Goal: Task Accomplishment & Management: Use online tool/utility

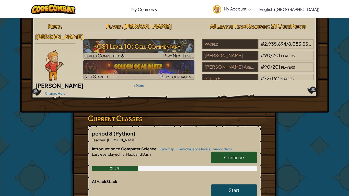
click at [234, 155] on span "Continue" at bounding box center [234, 158] width 20 height 6
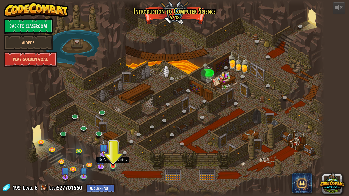
click at [112, 160] on img at bounding box center [113, 157] width 8 height 17
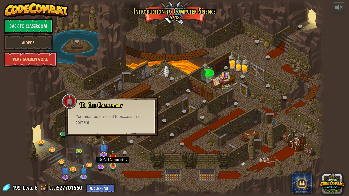
click at [114, 165] on img at bounding box center [113, 157] width 8 height 17
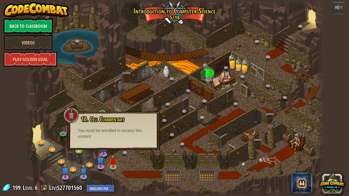
click at [106, 139] on div "You must be enrolled to access this content" at bounding box center [114, 134] width 72 height 12
click at [137, 166] on div at bounding box center [175, 98] width 300 height 196
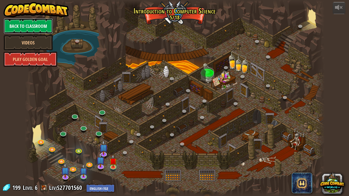
click at [32, 28] on link "Back to Classroom" at bounding box center [28, 25] width 49 height 15
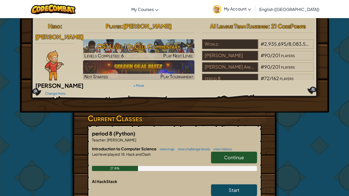
click at [230, 157] on div "Continue" at bounding box center [231, 159] width 51 height 14
click at [238, 155] on span "Continue" at bounding box center [234, 158] width 20 height 6
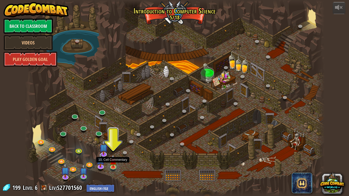
click at [115, 170] on div at bounding box center [113, 170] width 5 height 4
click at [114, 169] on link at bounding box center [113, 166] width 10 height 10
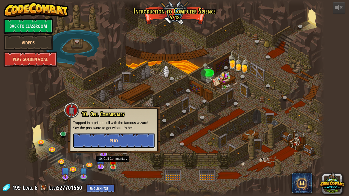
click at [111, 141] on span "Play" at bounding box center [114, 141] width 9 height 6
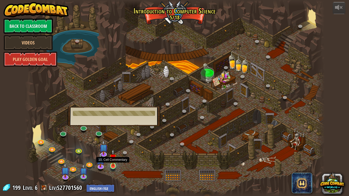
click at [109, 164] on img at bounding box center [113, 157] width 8 height 17
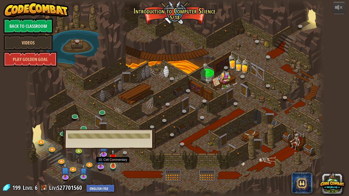
click at [110, 164] on img at bounding box center [113, 157] width 8 height 17
click at [110, 165] on img at bounding box center [113, 157] width 8 height 17
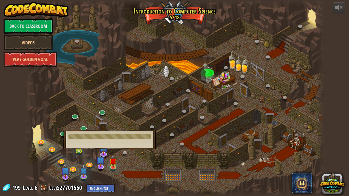
click at [110, 138] on div at bounding box center [110, 136] width 82 height 5
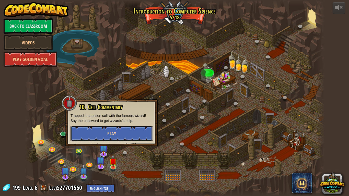
click at [118, 134] on button "Play" at bounding box center [112, 133] width 82 height 15
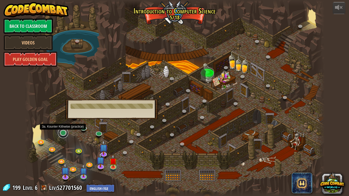
click at [65, 130] on link at bounding box center [63, 133] width 10 height 10
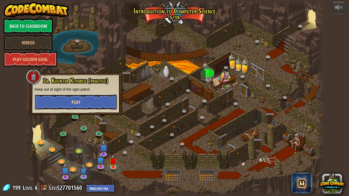
click at [80, 101] on span "Play" at bounding box center [76, 102] width 9 height 6
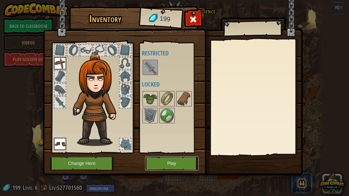
click at [170, 159] on button "Play" at bounding box center [171, 164] width 53 height 14
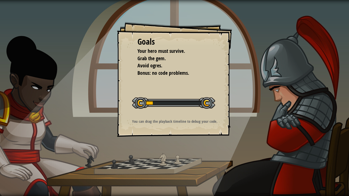
click at [170, 159] on div "Goals Your hero must survive. Grab the gem. Avoid ogres. Bonus: no code problem…" at bounding box center [174, 98] width 349 height 196
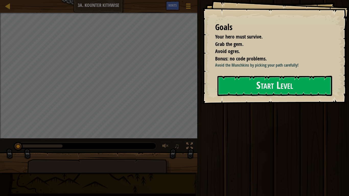
click at [221, 75] on div "Goals Your hero must survive. Grab the gem. Avoid ogres. Bonus: no code problem…" at bounding box center [276, 52] width 147 height 104
click at [226, 82] on button "Start Level" at bounding box center [275, 86] width 115 height 20
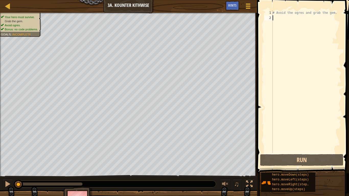
type textarea "d"
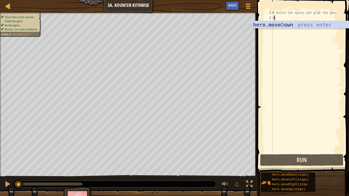
scroll to position [2, 0]
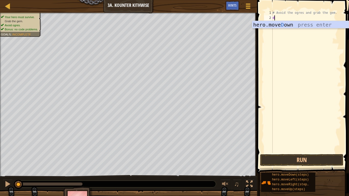
click at [285, 29] on div "# Avoid the ogres and grab the gem. d" at bounding box center [307, 86] width 70 height 153
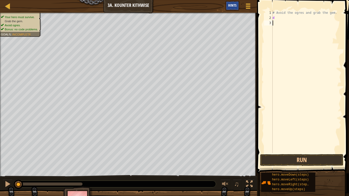
click at [233, 5] on span "Hints" at bounding box center [232, 5] width 8 height 5
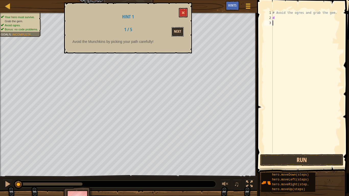
click at [174, 29] on button "Next" at bounding box center [178, 31] width 12 height 9
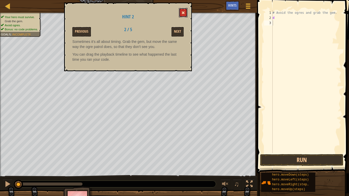
click at [185, 15] on span at bounding box center [184, 13] width 4 height 4
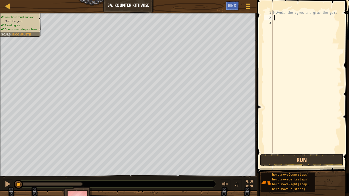
click at [282, 18] on div "# Avoid the ogres and grab the gem. d" at bounding box center [307, 86] width 70 height 153
type textarea "do"
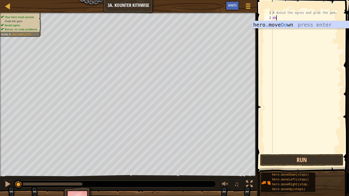
scroll to position [2, 0]
click at [284, 25] on div "hero.move Do wn press enter" at bounding box center [300, 32] width 97 height 23
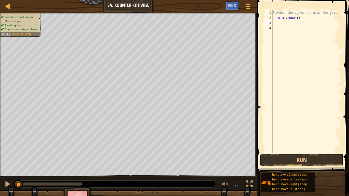
scroll to position [2, 0]
click at [284, 25] on div "# Avoid the ogres and grab the gem. hero . moveDown ( )" at bounding box center [307, 86] width 70 height 153
click at [298, 18] on div "# Avoid the ogres and grab the gem. hero . moveDown ( )" at bounding box center [307, 86] width 70 height 153
click at [301, 158] on button "Run" at bounding box center [301, 160] width 83 height 12
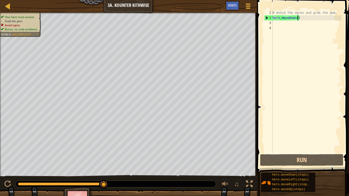
type textarea "hero.moveDown(2)"
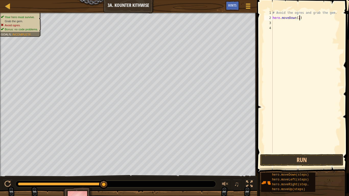
click at [281, 27] on div "# Avoid the ogres and grab the gem. hero . moveDown ( 2 )" at bounding box center [307, 86] width 70 height 153
click at [277, 24] on div "# Avoid the ogres and grab the gem. hero . moveDown ( 2 )" at bounding box center [307, 86] width 70 height 153
type textarea "r"
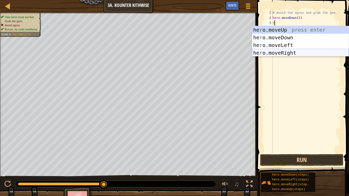
click at [285, 53] on div "he r o.moveUp press enter he r o.moveDown press enter he r o.moveLeft press ent…" at bounding box center [300, 49] width 97 height 46
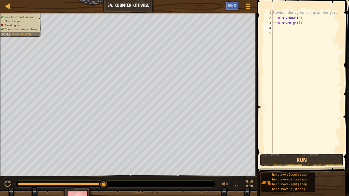
type textarea "u"
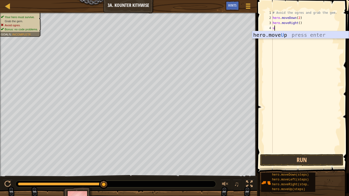
click at [287, 35] on div "hero.move U p press enter" at bounding box center [300, 42] width 97 height 23
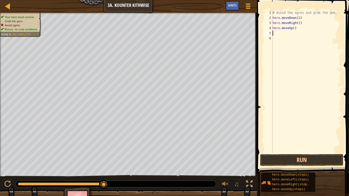
type textarea "r"
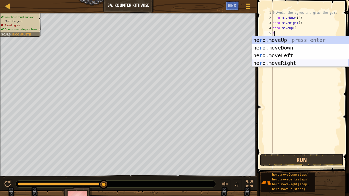
click at [288, 63] on div "he r o.moveUp press enter he r o.moveDown press enter he r o.moveLeft press ent…" at bounding box center [300, 59] width 97 height 46
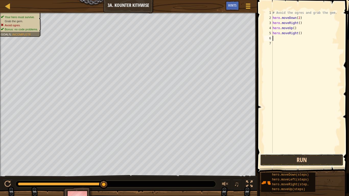
click at [285, 162] on button "Run" at bounding box center [301, 160] width 83 height 12
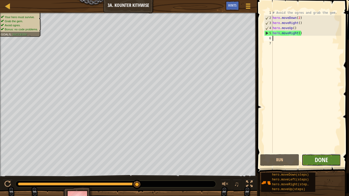
click at [324, 159] on span "Done" at bounding box center [321, 160] width 13 height 8
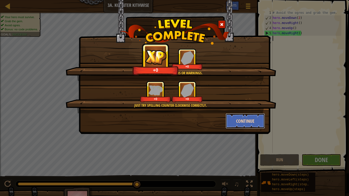
click at [238, 120] on button "Continue" at bounding box center [246, 121] width 40 height 15
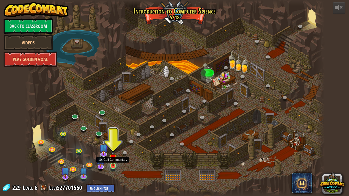
click at [114, 165] on img at bounding box center [113, 157] width 8 height 17
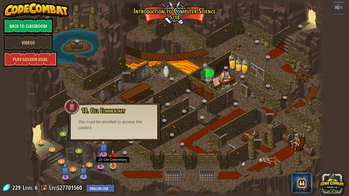
click at [115, 164] on img at bounding box center [113, 157] width 8 height 17
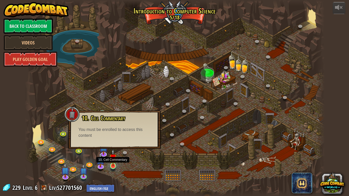
click at [115, 164] on img at bounding box center [113, 157] width 8 height 17
click at [136, 175] on div at bounding box center [175, 98] width 300 height 196
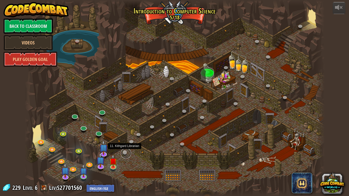
click at [124, 153] on link at bounding box center [126, 154] width 10 height 10
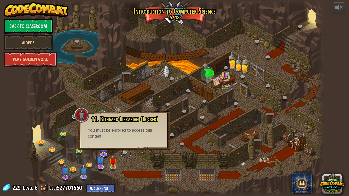
click at [124, 153] on link at bounding box center [126, 154] width 10 height 10
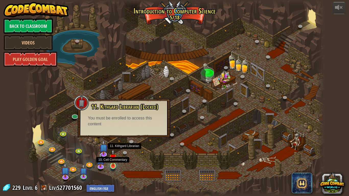
click at [115, 164] on img at bounding box center [113, 157] width 8 height 17
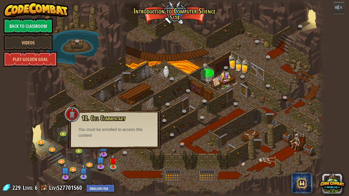
click at [103, 148] on div "10. Cell Commentary Trapped in a prison cell with the famous wizard! Say the pa…" at bounding box center [114, 130] width 93 height 38
click at [105, 151] on img at bounding box center [104, 144] width 8 height 19
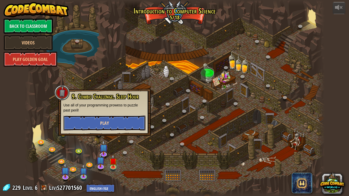
click at [102, 126] on span "Play" at bounding box center [104, 123] width 9 height 6
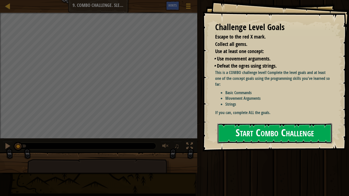
click at [293, 124] on button "Start Combo Challenge" at bounding box center [275, 134] width 115 height 20
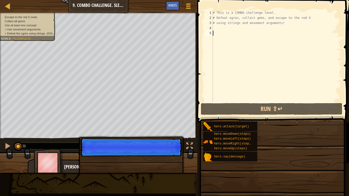
click at [289, 120] on span at bounding box center [272, 191] width 148 height 151
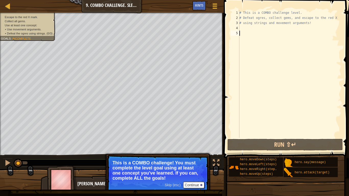
click at [249, 29] on div "# This is a COMBO challenge level. # Defeat [PERSON_NAME], collect gems, and es…" at bounding box center [290, 79] width 103 height 138
type textarea "d"
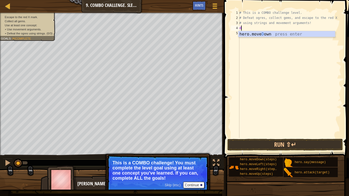
scroll to position [2, 0]
click at [258, 34] on div "hero.[PERSON_NAME] own press enter" at bounding box center [287, 40] width 97 height 18
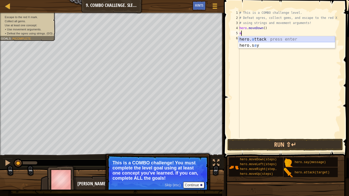
click at [262, 39] on div "hero. a ttack press enter hero.s a y press enter" at bounding box center [287, 48] width 97 height 25
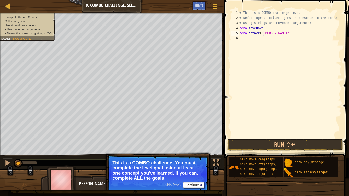
scroll to position [2, 5]
click at [250, 144] on button "Run ⇧↵" at bounding box center [286, 145] width 116 height 12
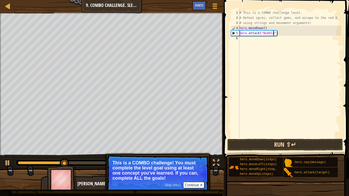
type textarea "hero.attack("Bubble")"
click at [268, 142] on button "Run ⇧↵" at bounding box center [286, 145] width 116 height 12
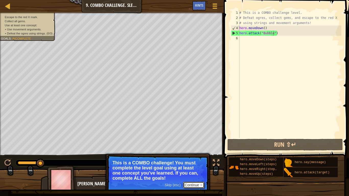
click at [188, 186] on button "Continue" at bounding box center [193, 185] width 21 height 7
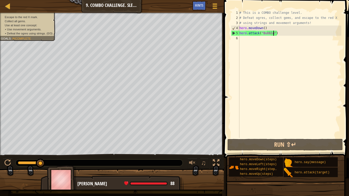
click at [242, 38] on div "# This is a COMBO challenge level. # Defeat [PERSON_NAME], collect gems, and es…" at bounding box center [290, 79] width 103 height 138
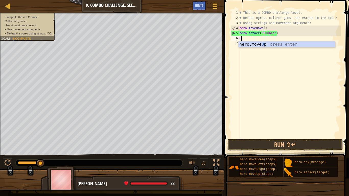
type textarea "Up"
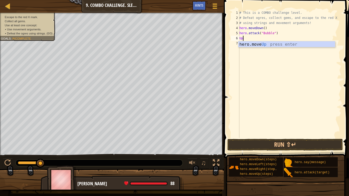
click at [264, 47] on div "hero.move Up press enter" at bounding box center [287, 50] width 97 height 18
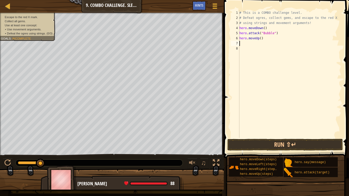
scroll to position [2, 0]
click at [261, 39] on div "# This is a COMBO challenge level. # Defeat [PERSON_NAME], collect gems, and es…" at bounding box center [290, 79] width 103 height 138
type textarea "hero.moveUp(2)"
click at [243, 43] on div "# This is a COMBO challenge level. # Defeat [PERSON_NAME], collect gems, and es…" at bounding box center [290, 79] width 103 height 138
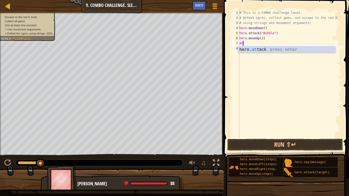
scroll to position [2, 0]
click at [264, 48] on div "hero. at tack press enter" at bounding box center [287, 56] width 97 height 18
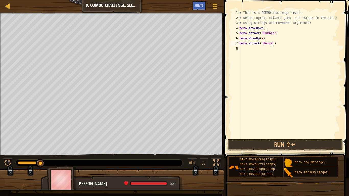
type textarea "hero.attack("Rexxar")"
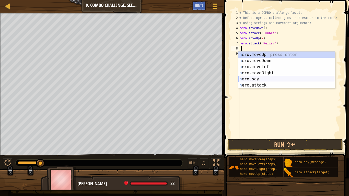
click at [259, 79] on div "h ero.moveUp press enter h ero.moveDown press enter h ero.moveLeft press enter …" at bounding box center [287, 76] width 97 height 49
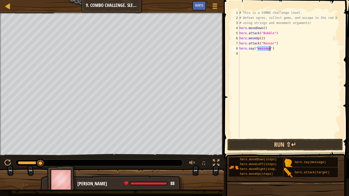
click at [255, 34] on div "# This is a COMBO challenge level. # Defeat [PERSON_NAME], collect gems, and es…" at bounding box center [290, 79] width 103 height 138
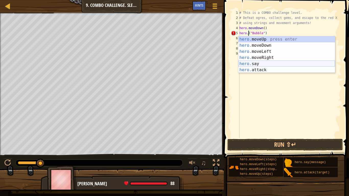
click at [255, 65] on div "hero. moveUp press enter hero. moveDown press enter hero. moveLeft press enter …" at bounding box center [287, 60] width 97 height 49
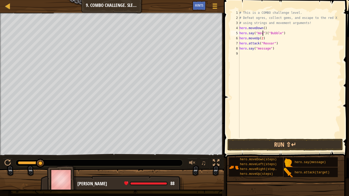
scroll to position [2, 4]
click at [275, 142] on button "Run ⇧↵" at bounding box center [286, 145] width 116 height 12
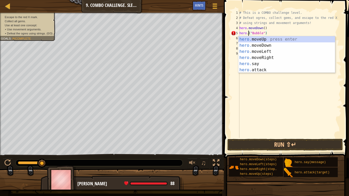
scroll to position [2, 4]
click at [259, 71] on div "hero. moveUp press enter hero. moveDown press enter hero. moveLeft press enter …" at bounding box center [287, 60] width 97 height 49
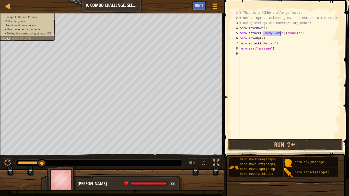
scroll to position [2, 4]
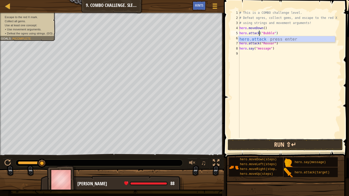
click at [266, 140] on button "Run ⇧↵" at bounding box center [286, 145] width 116 height 12
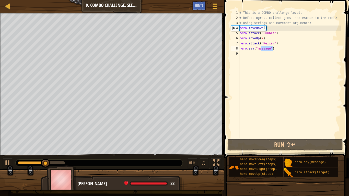
drag, startPoint x: 274, startPoint y: 49, endPoint x: 252, endPoint y: 50, distance: 21.5
click at [252, 50] on div "# This is a COMBO challenge level. # Defeat [PERSON_NAME], collect gems, and es…" at bounding box center [290, 79] width 103 height 138
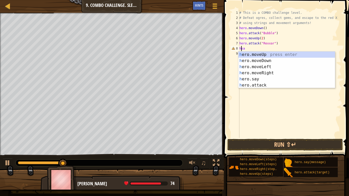
scroll to position [2, 0]
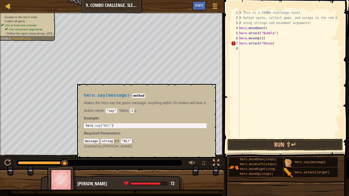
click at [291, 160] on img at bounding box center [289, 163] width 10 height 10
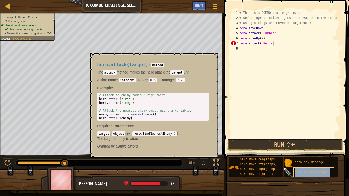
click at [296, 174] on span "hero.attack(target)" at bounding box center [312, 173] width 35 height 4
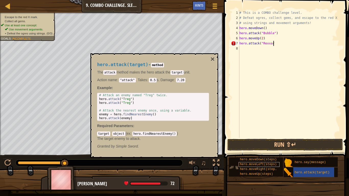
scroll to position [2, 5]
type textarea "hero.attack("Rexxar)"
click at [305, 173] on span "hero.attack(target)" at bounding box center [312, 173] width 35 height 4
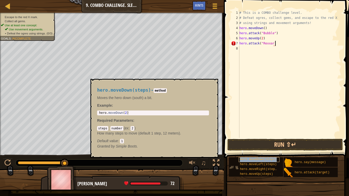
click at [258, 158] on span "hero.moveDown(steps)" at bounding box center [258, 160] width 37 height 4
click at [244, 46] on div "# This is a COMBO challenge level. # Defeat [PERSON_NAME], collect gems, and es…" at bounding box center [290, 79] width 103 height 138
click at [167, 88] on code "method" at bounding box center [160, 90] width 13 height 5
click at [213, 85] on button "×" at bounding box center [213, 84] width 4 height 7
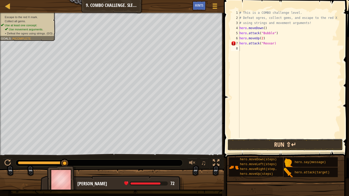
click at [276, 147] on button "Run ⇧↵" at bounding box center [286, 145] width 116 height 12
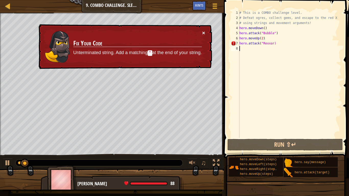
click at [205, 32] on button "×" at bounding box center [203, 32] width 3 height 5
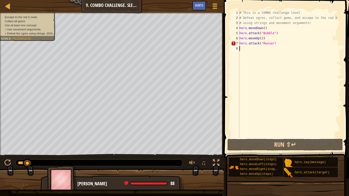
click at [274, 43] on div "# This is a COMBO challenge level. # Defeat [PERSON_NAME], collect gems, and es…" at bounding box center [290, 79] width 103 height 138
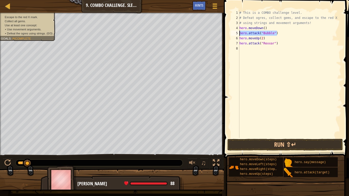
drag, startPoint x: 277, startPoint y: 33, endPoint x: 240, endPoint y: 35, distance: 37.1
click at [240, 35] on div "# This is a COMBO challenge level. # Defeat [PERSON_NAME], collect gems, and es…" at bounding box center [290, 79] width 103 height 138
type textarea "r"
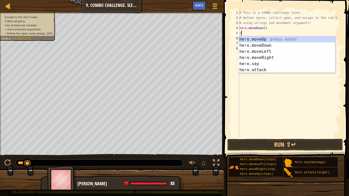
scroll to position [2, 0]
click at [267, 58] on div "he r o.moveUp press enter he r o.moveDown press enter he r o.moveLeft press ent…" at bounding box center [287, 60] width 97 height 49
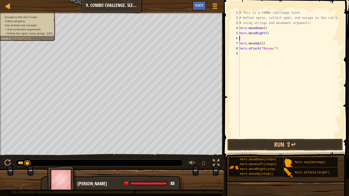
click at [266, 34] on div "# This is a COMBO challenge level. # Defeat [PERSON_NAME], collect gems, and es…" at bounding box center [290, 79] width 103 height 138
click at [240, 42] on div "# This is a COMBO challenge level. # Defeat [PERSON_NAME], collect gems, and es…" at bounding box center [290, 79] width 103 height 138
click at [263, 38] on div "# This is a COMBO challenge level. # Defeat [PERSON_NAME], collect gems, and es…" at bounding box center [290, 79] width 103 height 138
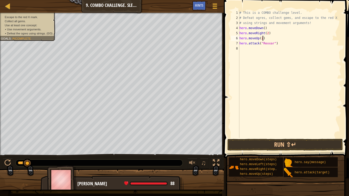
click at [263, 38] on div "# This is a COMBO challenge level. # Defeat [PERSON_NAME], collect gems, and es…" at bounding box center [290, 79] width 103 height 138
click at [263, 40] on div "# This is a COMBO challenge level. # Defeat [PERSON_NAME], collect gems, and es…" at bounding box center [290, 79] width 103 height 138
click at [263, 41] on div "# This is a COMBO challenge level. # Defeat [PERSON_NAME], collect gems, and es…" at bounding box center [290, 79] width 103 height 138
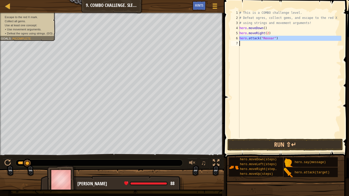
click at [263, 41] on div "# This is a COMBO challenge level. # Defeat [PERSON_NAME], collect gems, and es…" at bounding box center [290, 79] width 103 height 138
type textarea "hero.attack("Rexxar")"
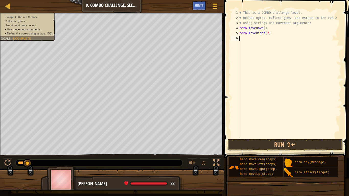
scroll to position [2, 0]
type textarea "hero.moveRight(2)"
click at [259, 43] on div "# This is a COMBO challenge level. # Defeat [PERSON_NAME], collect gems, and es…" at bounding box center [290, 79] width 103 height 138
click at [223, 62] on span at bounding box center [286, 71] width 129 height 173
type textarea "l"
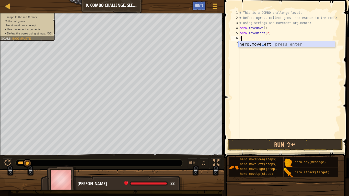
click at [262, 46] on div "hero.move L eft press enter" at bounding box center [287, 50] width 97 height 18
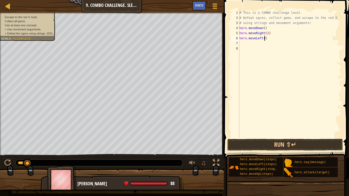
click at [265, 39] on div "# This is a COMBO challenge level. # Defeat [PERSON_NAME], collect gems, and es…" at bounding box center [290, 79] width 103 height 138
type textarea "hero.moveLeft(2)"
click at [249, 46] on div "# This is a COMBO challenge level. # Defeat [PERSON_NAME], collect gems, and es…" at bounding box center [290, 79] width 103 height 138
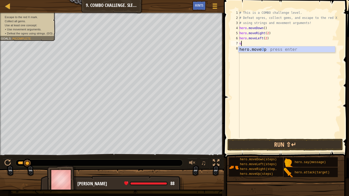
type textarea "up"
click at [273, 49] on div "hero.move Up press enter" at bounding box center [287, 56] width 97 height 18
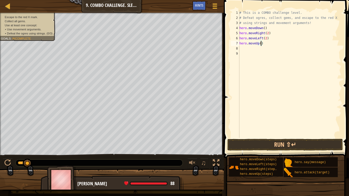
type textarea "hero.moveUp(2)"
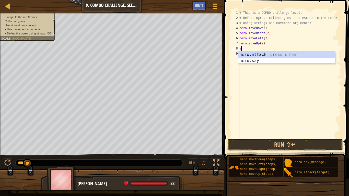
scroll to position [2, 0]
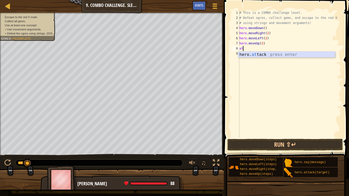
click at [279, 54] on div "hero. at tack press enter" at bounding box center [287, 61] width 97 height 18
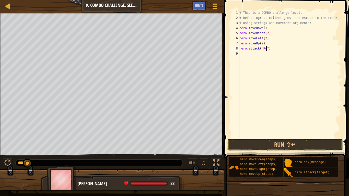
scroll to position [2, 4]
type textarea "hero.attack("Rexxar")"
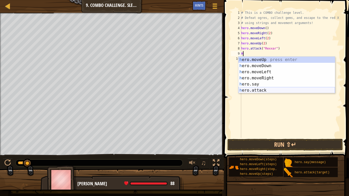
click at [261, 89] on div "h ero.moveUp press enter h ero.moveDown press enter h ero.moveLeft press enter …" at bounding box center [287, 81] width 97 height 49
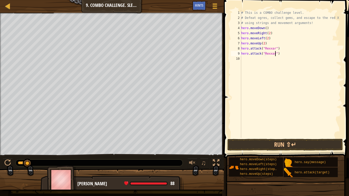
scroll to position [2, 5]
type textarea "hero.attack("Rexxar")"
click at [305, 148] on button "Run ⇧↵" at bounding box center [286, 145] width 116 height 12
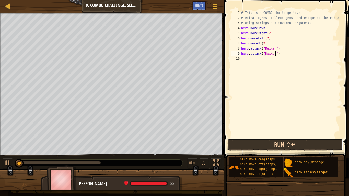
click at [301, 146] on button "Run ⇧↵" at bounding box center [286, 145] width 116 height 12
click at [301, 147] on button "Running" at bounding box center [286, 145] width 116 height 12
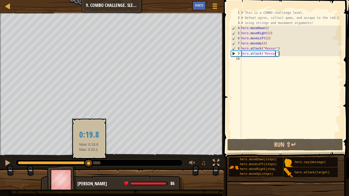
drag, startPoint x: 49, startPoint y: 162, endPoint x: 89, endPoint y: 162, distance: 39.9
click at [89, 162] on div at bounding box center [88, 163] width 9 height 9
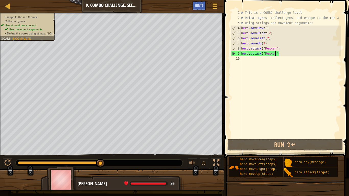
click at [243, 61] on div "# This is a COMBO challenge level. # Defeat [PERSON_NAME], collect gems, and es…" at bounding box center [290, 79] width 101 height 138
type textarea "r"
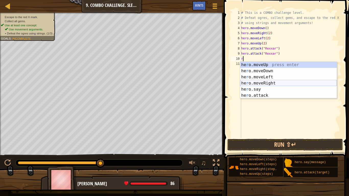
click at [259, 84] on div "he r o.moveUp press enter he r o.moveDown press enter he r o.moveLeft press ent…" at bounding box center [288, 86] width 97 height 49
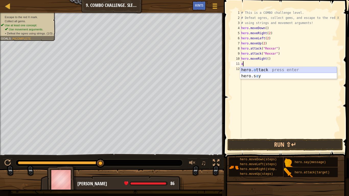
click at [254, 70] on div "hero. a ttack press enter hero.s a y press enter" at bounding box center [288, 79] width 97 height 25
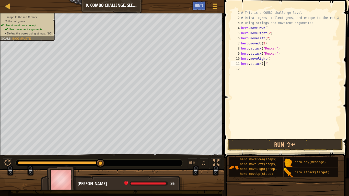
scroll to position [2, 4]
type textarea "hero.attack("Brack")"
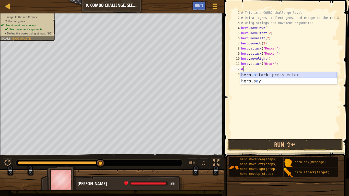
click at [264, 72] on div "hero. a ttack press enter hero.s a y press enter" at bounding box center [288, 84] width 97 height 25
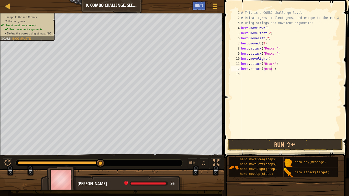
type textarea "hero.attack("Brack")"
drag, startPoint x: 101, startPoint y: 162, endPoint x: 87, endPoint y: 161, distance: 13.9
click at [96, 161] on div at bounding box center [100, 163] width 9 height 9
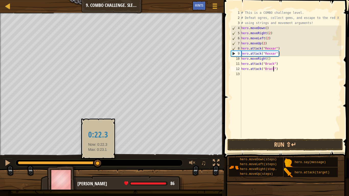
drag, startPoint x: 88, startPoint y: 162, endPoint x: 99, endPoint y: 162, distance: 11.5
click at [99, 162] on div at bounding box center [97, 163] width 9 height 9
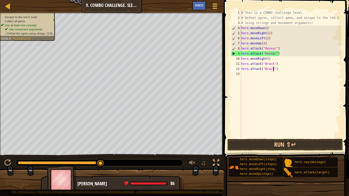
drag, startPoint x: 100, startPoint y: 162, endPoint x: 122, endPoint y: 162, distance: 22.0
click at [122, 162] on div at bounding box center [99, 163] width 167 height 7
click at [245, 74] on div "# This is a COMBO challenge level. # Defeat [PERSON_NAME], collect gems, and es…" at bounding box center [290, 79] width 101 height 138
type textarea "r"
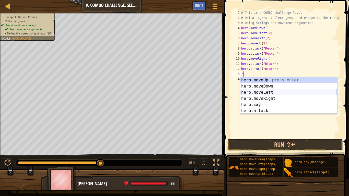
click at [262, 96] on div "he r o.moveUp press enter he r o.moveDown press enter he r o.moveLeft press ent…" at bounding box center [288, 101] width 97 height 49
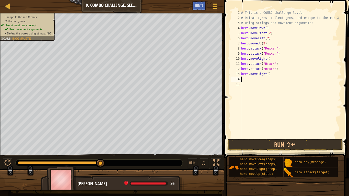
click at [268, 73] on div "# This is a COMBO challenge level. # Defeat [PERSON_NAME], collect gems, and es…" at bounding box center [290, 79] width 101 height 138
type textarea "hero.moveRight(2)"
click at [270, 145] on button "Run ⇧↵" at bounding box center [286, 145] width 116 height 12
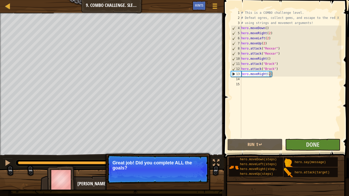
drag, startPoint x: 27, startPoint y: 160, endPoint x: 124, endPoint y: 159, distance: 96.9
click at [124, 159] on div "Escape to the red X mark. Collect all gems. Use at least one concept: Use movem…" at bounding box center [174, 101] width 349 height 177
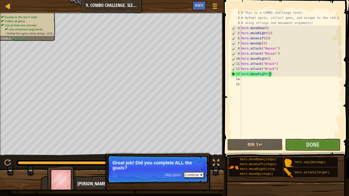
click at [189, 174] on button "Continue" at bounding box center [193, 175] width 21 height 7
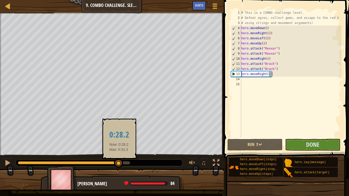
drag, startPoint x: 126, startPoint y: 161, endPoint x: 119, endPoint y: 160, distance: 7.1
click at [119, 160] on div at bounding box center [118, 163] width 9 height 9
click at [121, 161] on div at bounding box center [121, 163] width 9 height 9
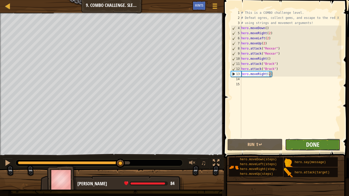
click at [318, 148] on span "Done" at bounding box center [312, 145] width 13 height 8
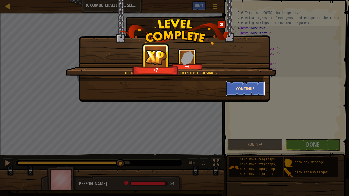
click at [233, 91] on button "Continue" at bounding box center [246, 88] width 40 height 15
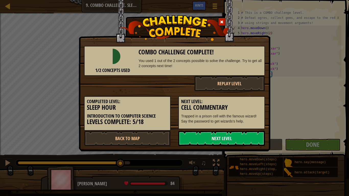
click at [227, 135] on link "Next Level" at bounding box center [221, 138] width 87 height 15
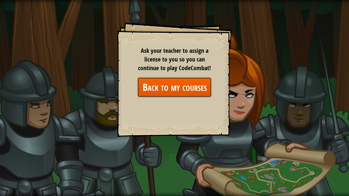
click at [189, 90] on link "Back to my courses" at bounding box center [175, 87] width 74 height 20
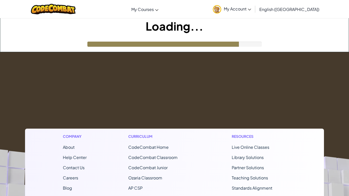
scroll to position [7, 0]
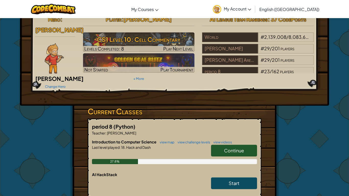
click at [218, 145] on link "Continue" at bounding box center [234, 151] width 46 height 12
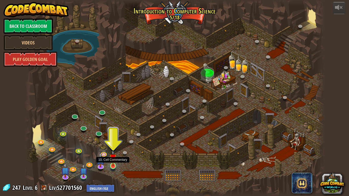
click at [116, 162] on img at bounding box center [113, 157] width 8 height 17
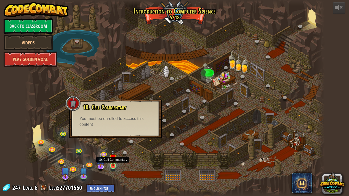
click at [116, 163] on img at bounding box center [113, 157] width 8 height 17
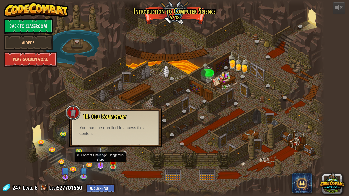
click at [102, 160] on img at bounding box center [100, 156] width 8 height 19
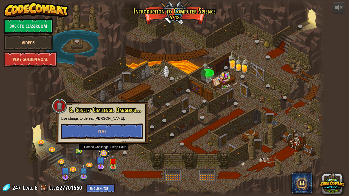
click at [106, 154] on link at bounding box center [104, 154] width 10 height 10
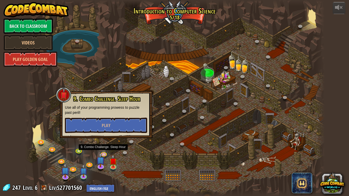
click at [134, 152] on div at bounding box center [175, 98] width 300 height 196
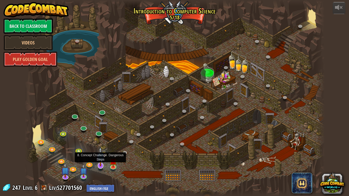
click at [103, 161] on img at bounding box center [100, 156] width 8 height 19
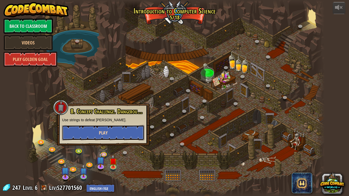
click at [93, 136] on button "Play" at bounding box center [103, 132] width 82 height 15
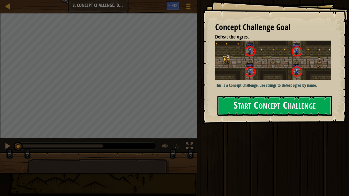
click at [241, 95] on div "Concept Challenge Goal Defeat the ogres. This is a Concept Challenge: use strin…" at bounding box center [276, 62] width 147 height 124
click at [243, 102] on button "Start Concept Challenge" at bounding box center [275, 106] width 115 height 20
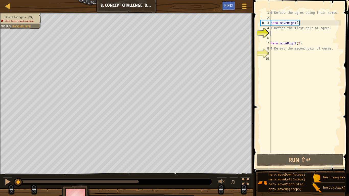
click at [285, 46] on div "# Defeat the ogres using their names. hero . moveRight ( ) # Defeat the first p…" at bounding box center [306, 86] width 72 height 153
type textarea "# Defeat the second pair of ogres."
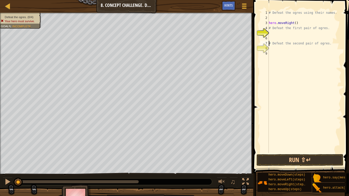
click at [275, 32] on div "# Defeat the ogres using their names. hero . moveRight ( ) # Defeat the first p…" at bounding box center [305, 86] width 74 height 153
click at [289, 39] on div "# Defeat the ogres using their names. hero . moveRight ( ) # Defeat the first p…" at bounding box center [305, 81] width 74 height 143
click at [332, 47] on div "# Defeat the ogres using their names. hero . moveRight ( ) # Defeat the first p…" at bounding box center [305, 86] width 74 height 153
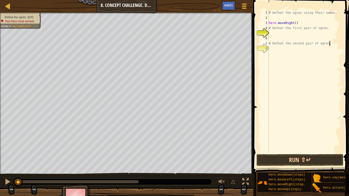
click at [330, 44] on div "# Defeat the ogres using their names. hero . moveRight ( ) # Defeat the first p…" at bounding box center [305, 86] width 74 height 153
type textarea "#"
type textarea "hero"
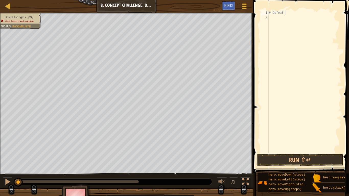
type textarea "#"
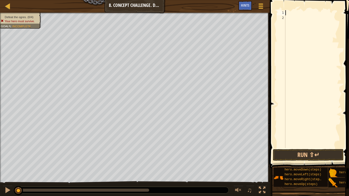
type textarea "R"
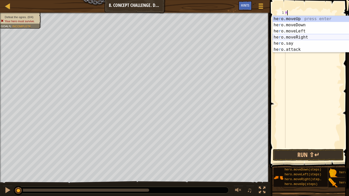
click at [297, 36] on div "he r o.moveUp press enter he r o.moveDown press enter he r o.moveLeft press ent…" at bounding box center [321, 40] width 97 height 49
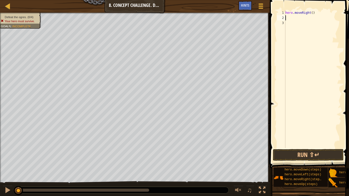
click at [313, 12] on div "hero . moveRight ( )" at bounding box center [313, 84] width 57 height 148
type textarea "hero.moveRight(4)"
click at [323, 153] on button "Run ⇧↵" at bounding box center [308, 155] width 71 height 12
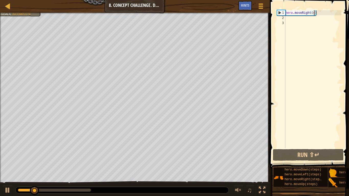
click at [103, 195] on div "♫" at bounding box center [135, 189] width 270 height 15
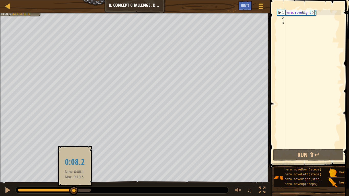
drag, startPoint x: 43, startPoint y: 188, endPoint x: 114, endPoint y: 195, distance: 71.4
click at [114, 195] on div "♫" at bounding box center [135, 189] width 270 height 15
